Goal: Check status: Check status

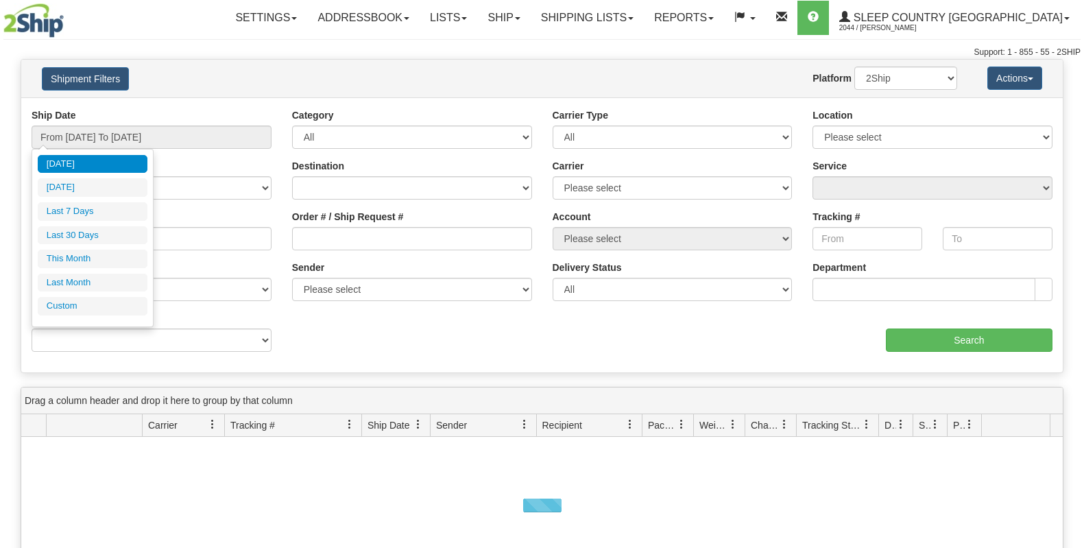
click at [164, 127] on input "From [DATE] To [DATE]" at bounding box center [152, 136] width 240 height 23
click at [128, 234] on li "Last 30 Days" at bounding box center [93, 235] width 110 height 19
type input "From [DATE] To [DATE]"
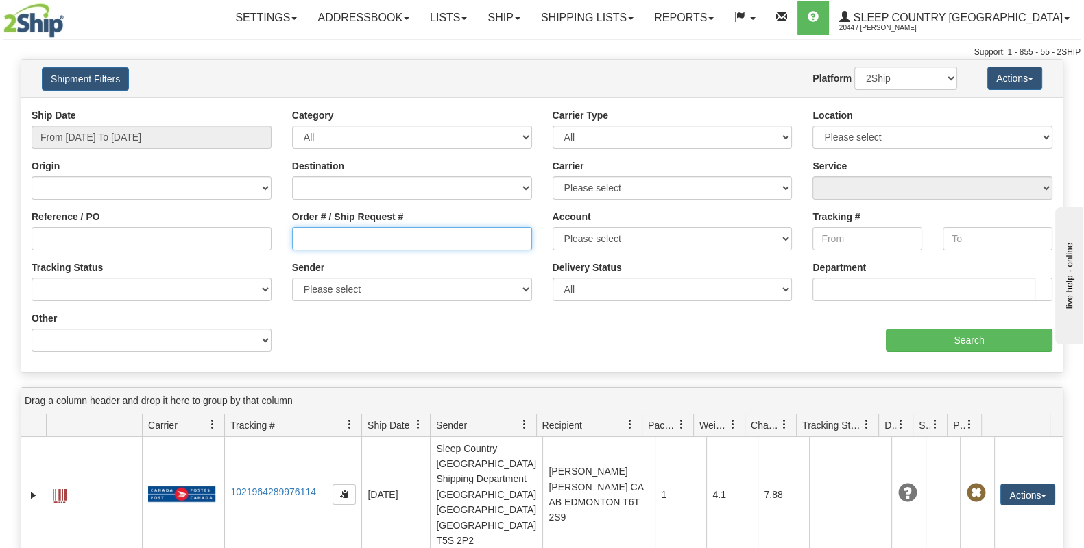
click at [334, 240] on input "Order # / Ship Request #" at bounding box center [412, 238] width 240 height 23
paste input "9000I038699"
type input "9000I038699"
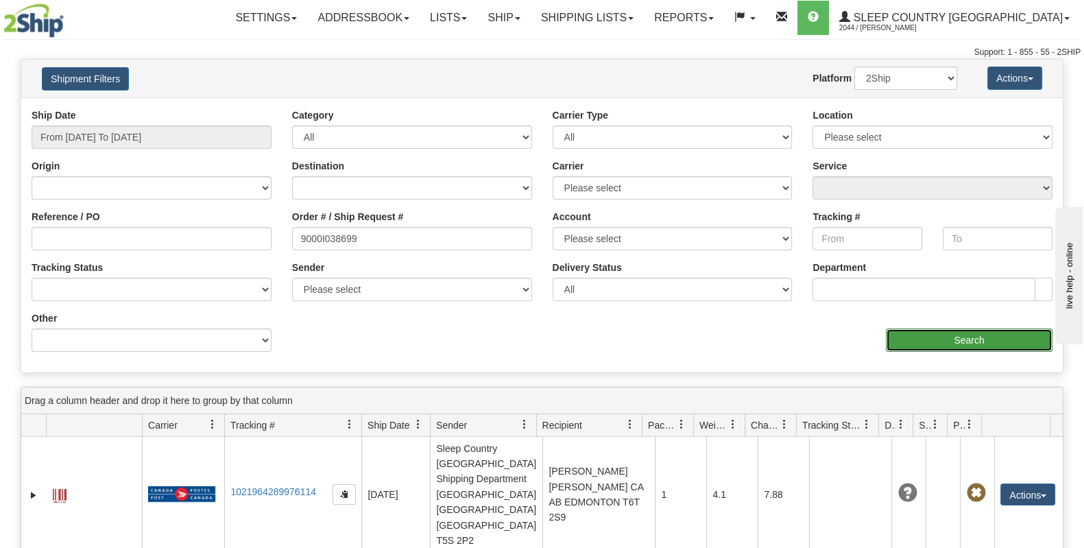
click at [966, 330] on input "Search" at bounding box center [969, 339] width 167 height 23
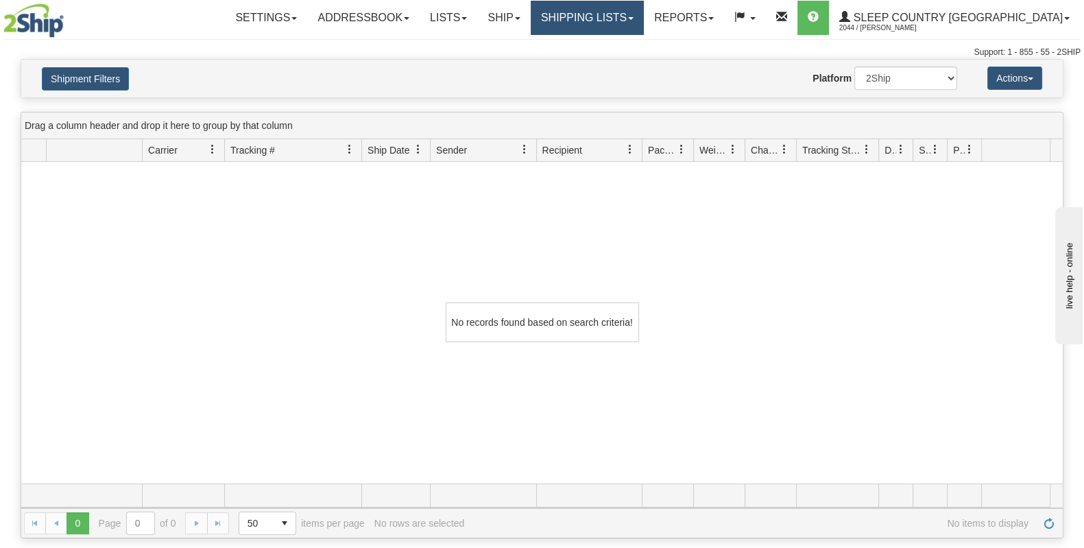
click at [644, 19] on link "Shipping lists" at bounding box center [587, 18] width 113 height 34
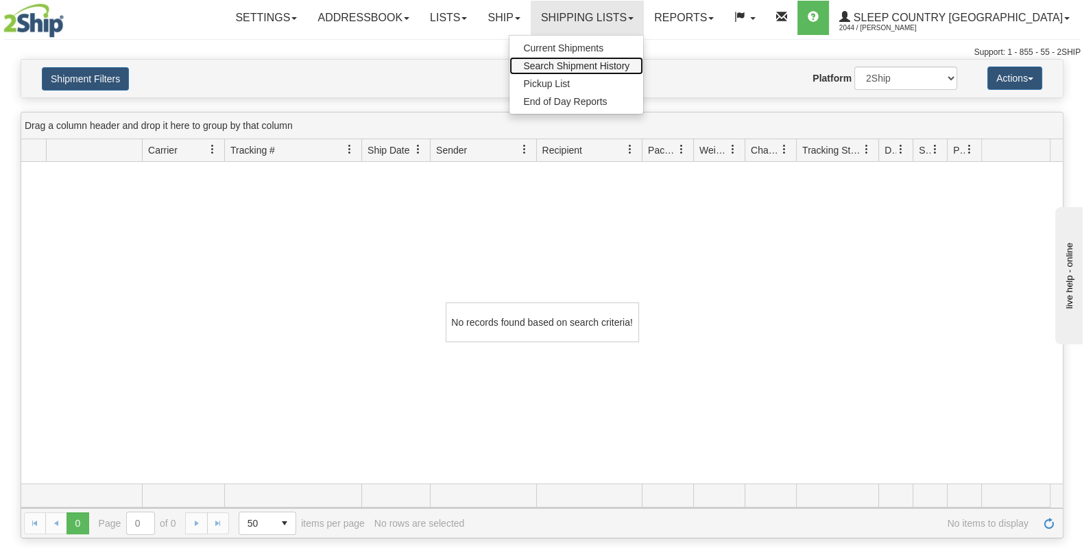
click at [629, 66] on span "Search Shipment History" at bounding box center [576, 65] width 106 height 11
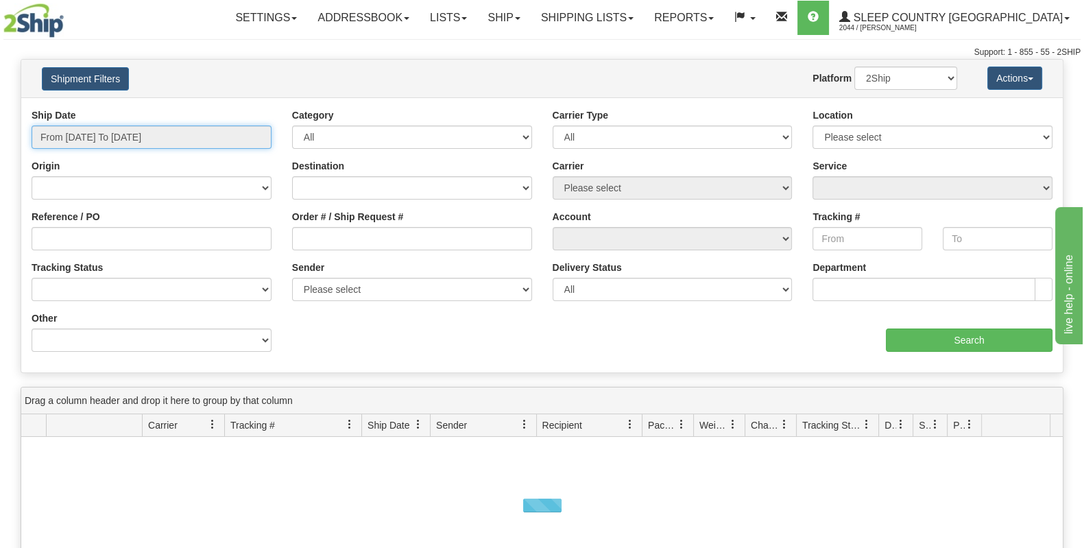
click at [171, 128] on input "From [DATE] To [DATE]" at bounding box center [152, 136] width 240 height 23
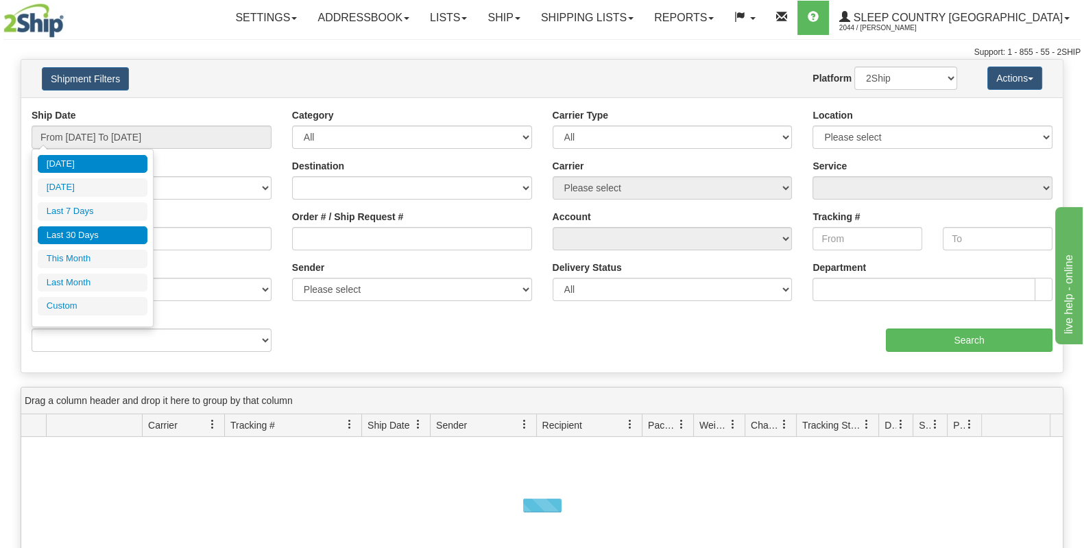
click at [99, 238] on li "Last 30 Days" at bounding box center [93, 235] width 110 height 19
type input "From [DATE] To [DATE]"
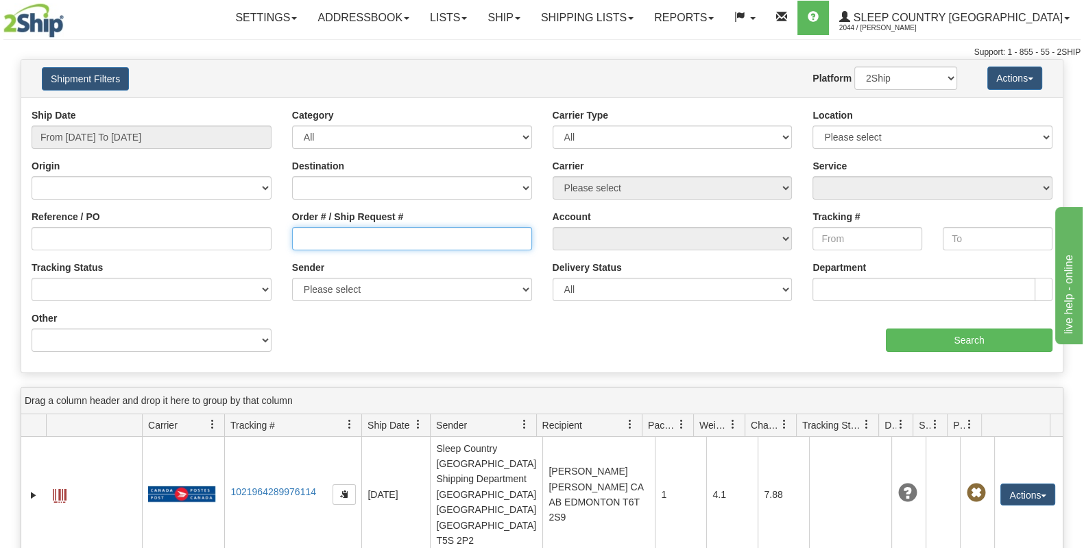
click at [355, 243] on input "Order # / Ship Request #" at bounding box center [412, 238] width 240 height 23
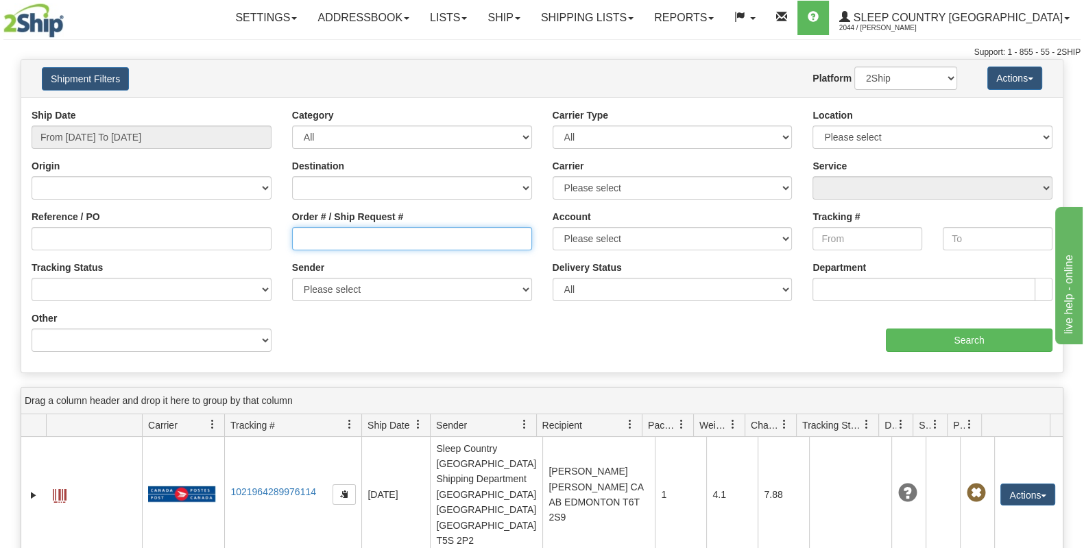
paste input "9000I038699"
type input "9000I038699"
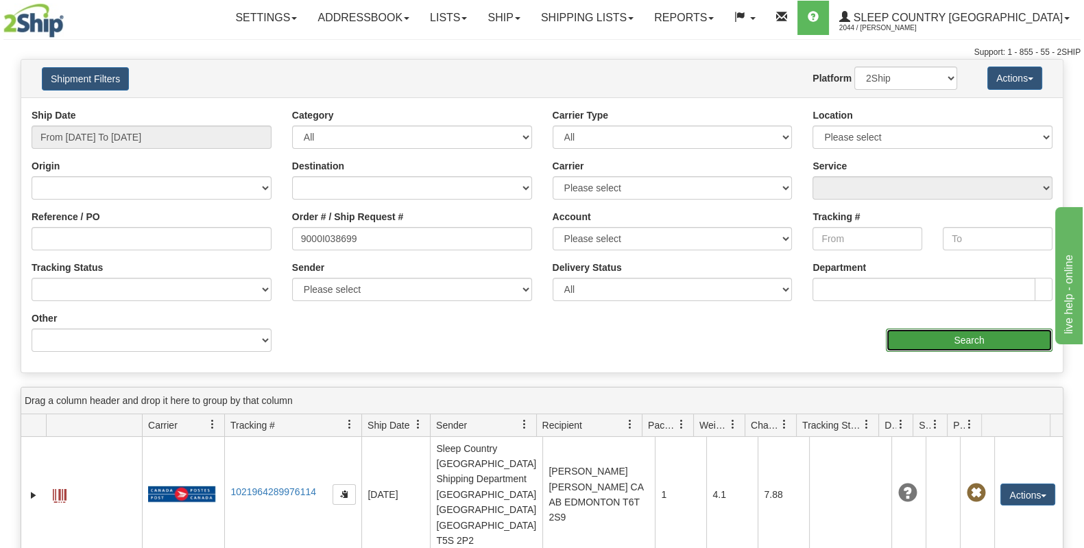
click at [952, 332] on input "Search" at bounding box center [969, 339] width 167 height 23
